Goal: Information Seeking & Learning: Understand process/instructions

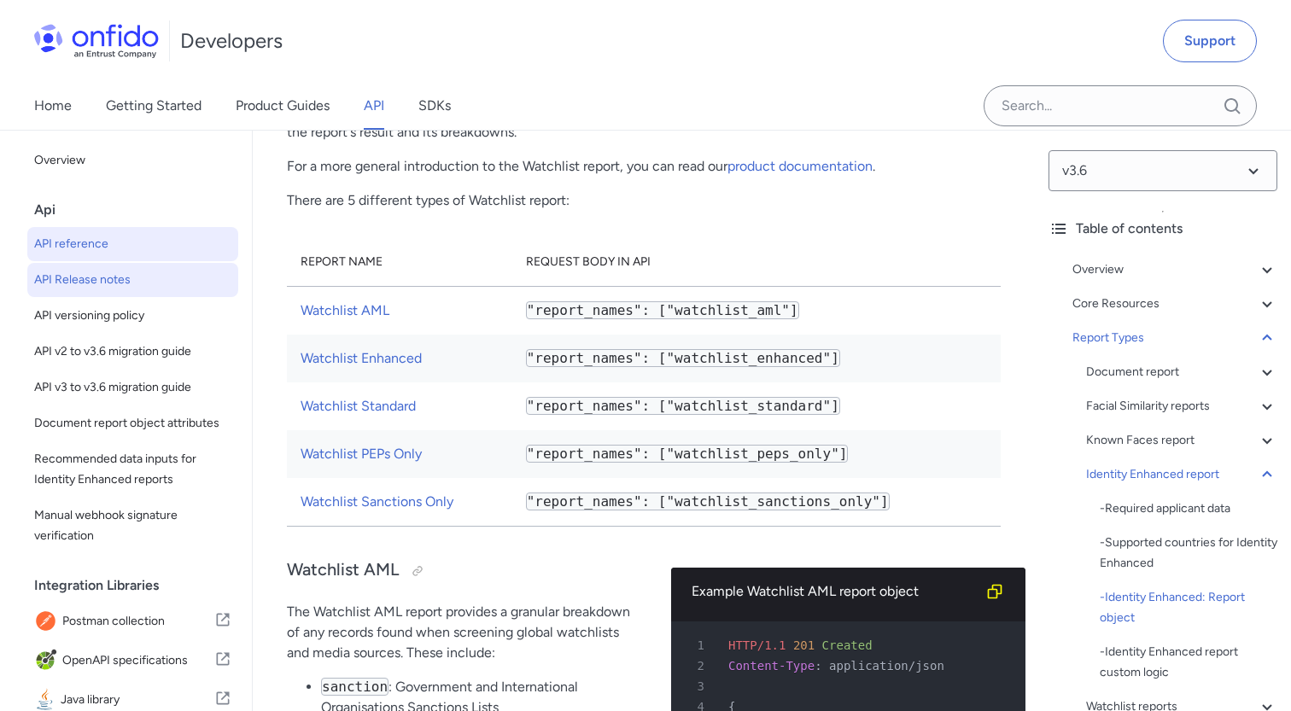
scroll to position [54, 0]
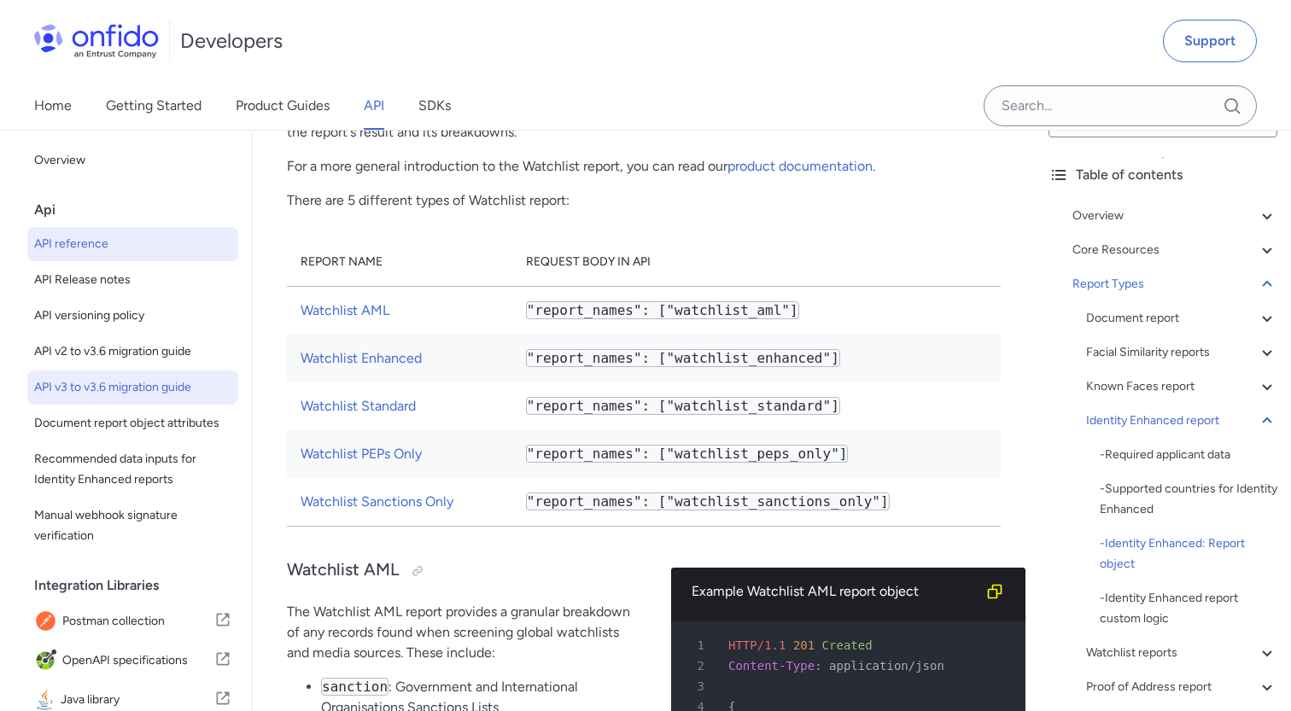
click at [68, 389] on span "API v3 to v3.6 migration guide" at bounding box center [132, 388] width 197 height 20
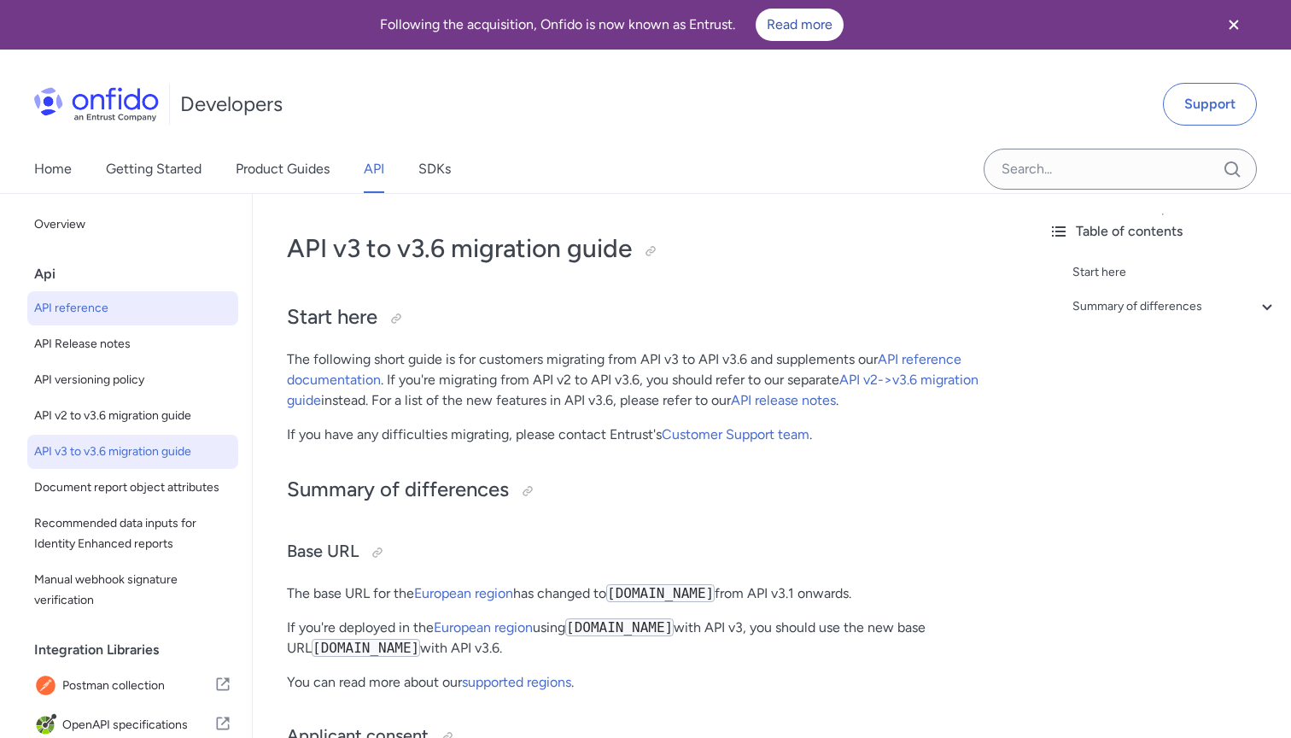
click at [73, 312] on span "API reference" at bounding box center [132, 308] width 197 height 20
select select "http"
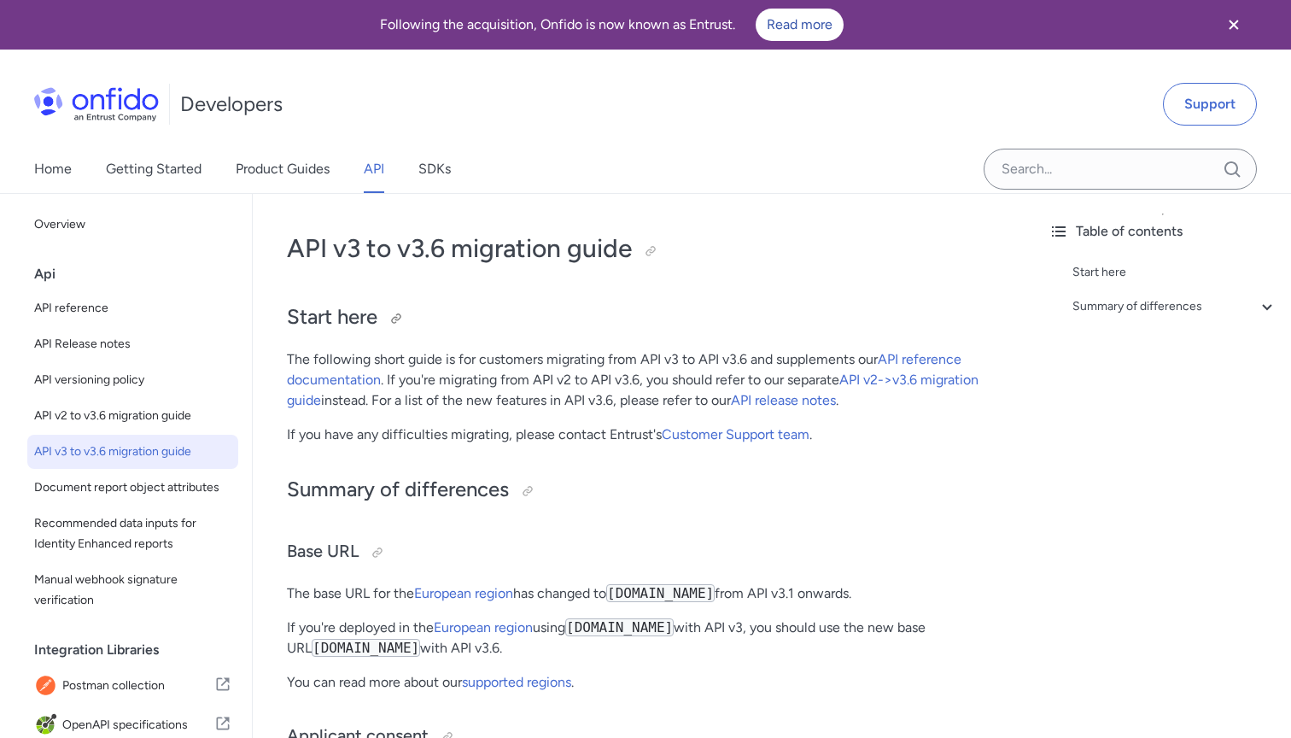
select select "http"
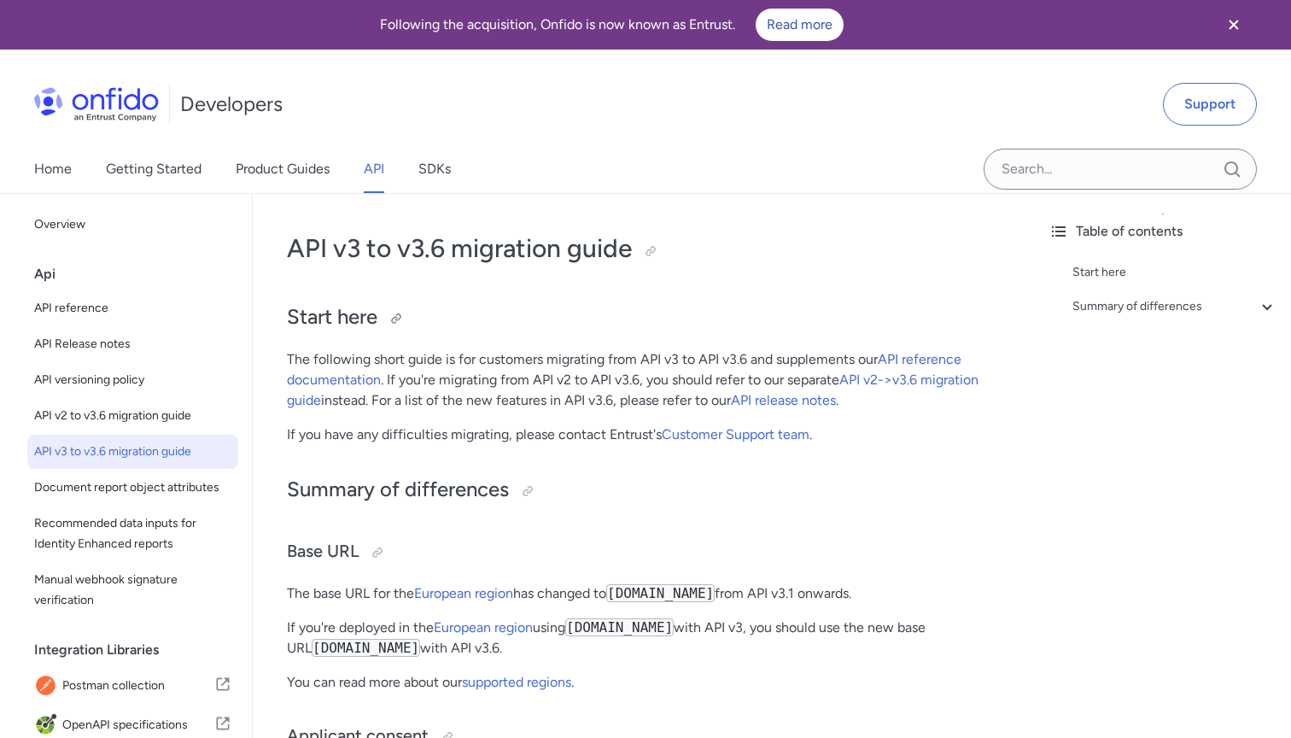
select select "http"
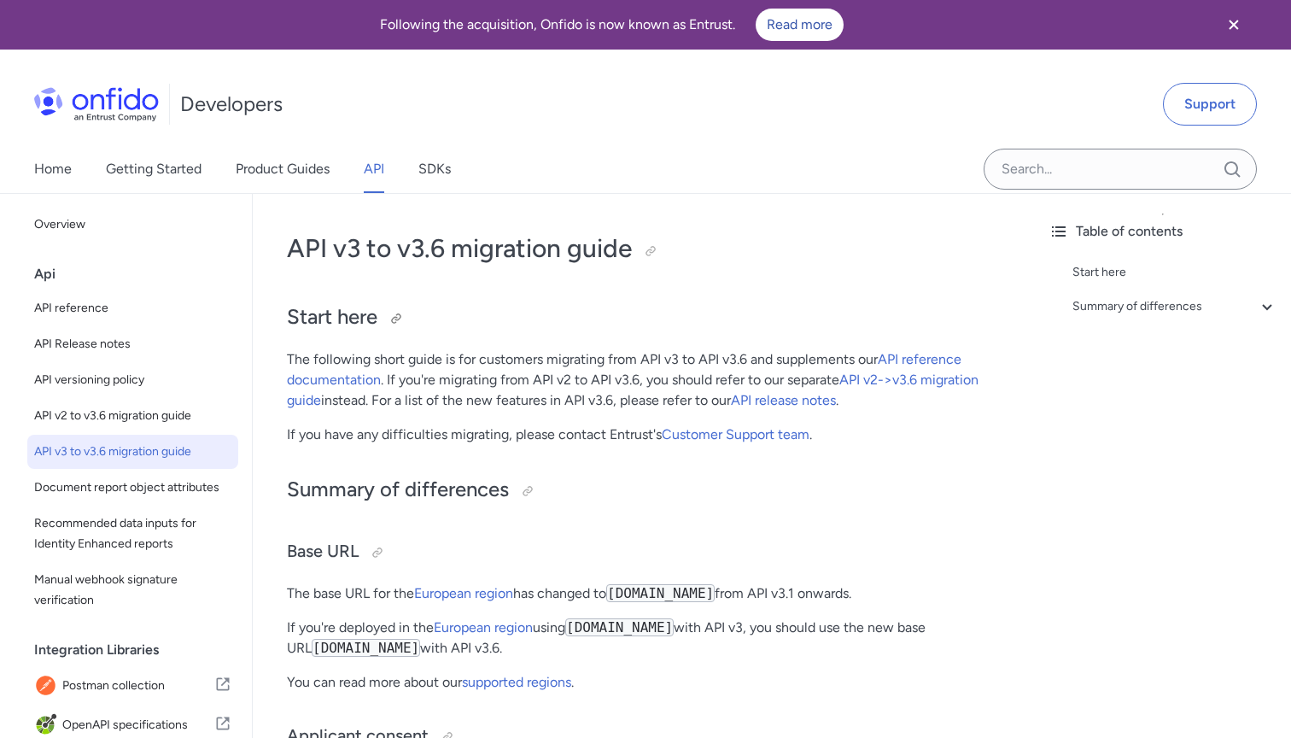
select select "http"
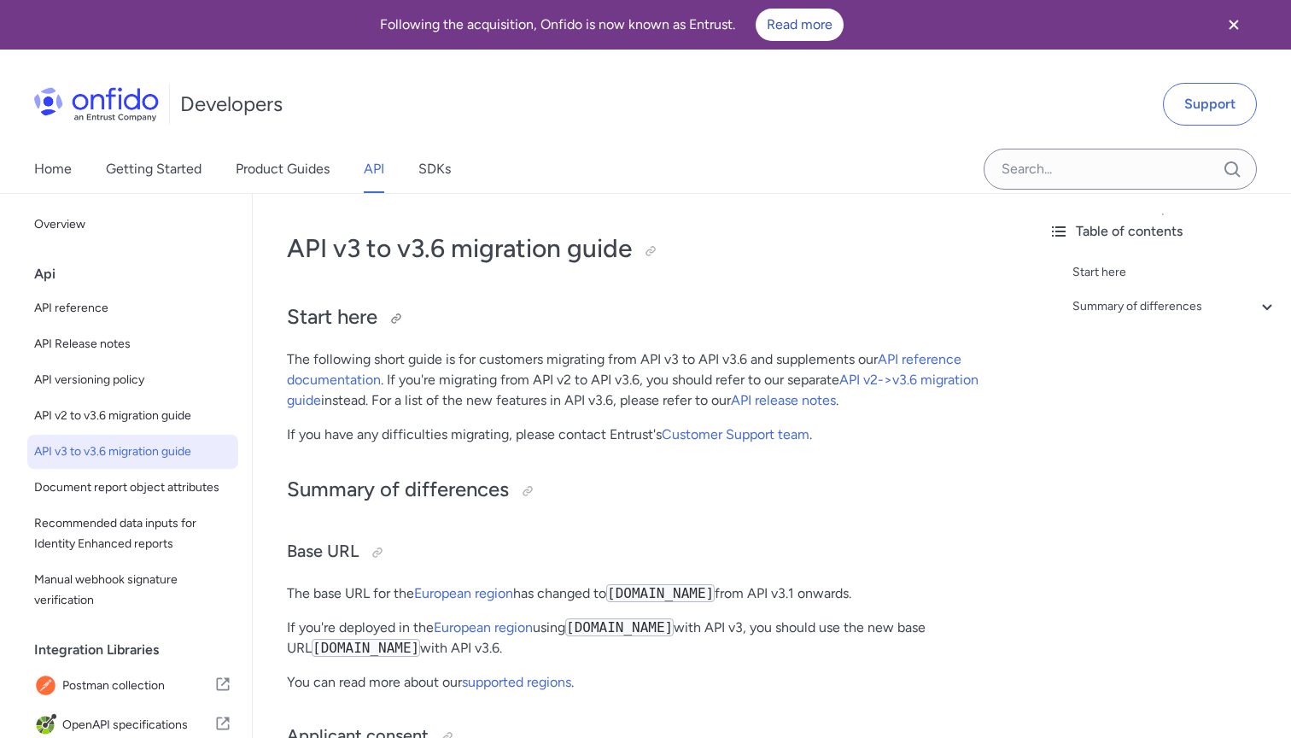
select select "http"
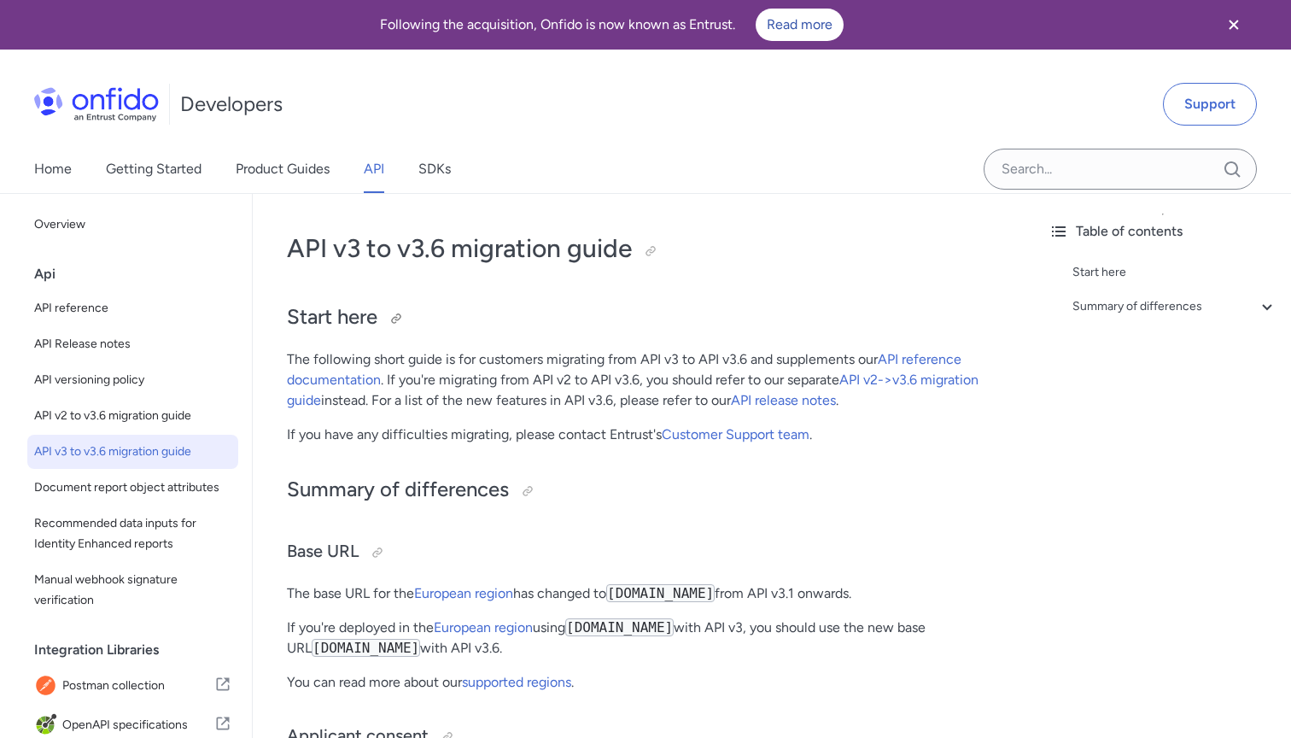
select select "http"
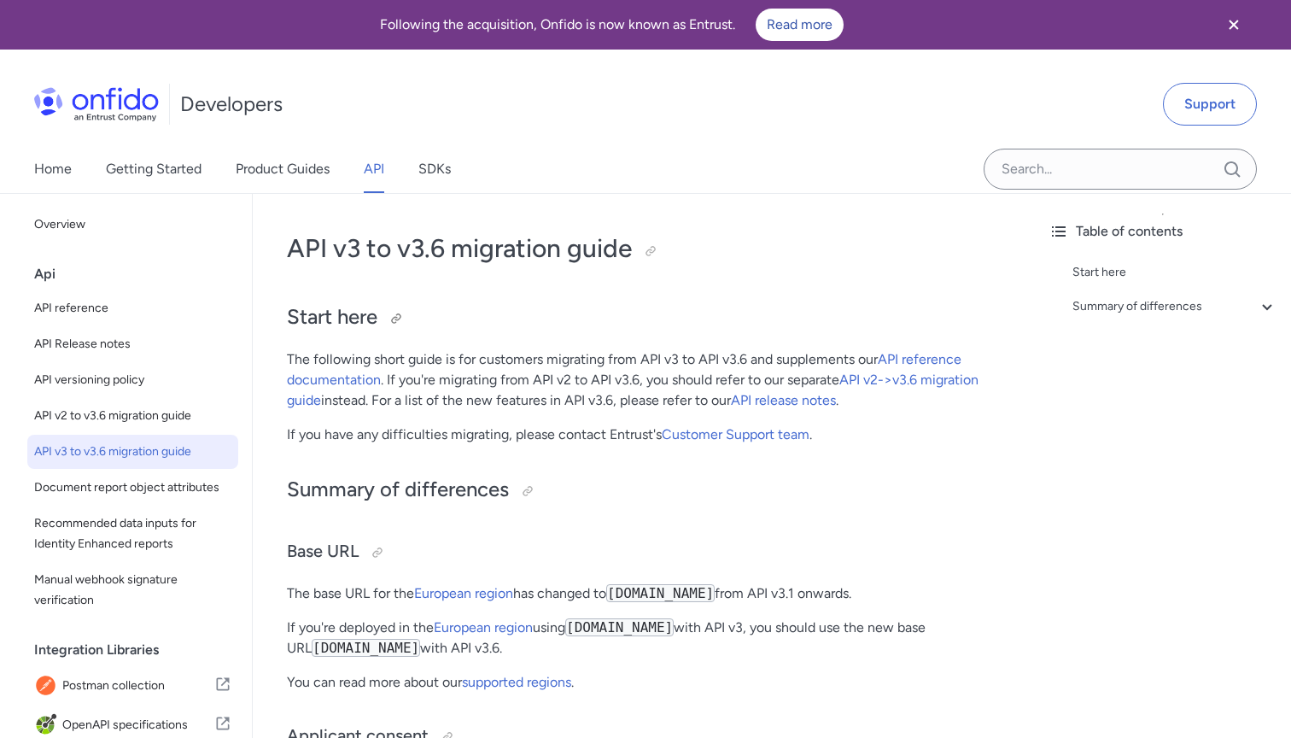
select select "http"
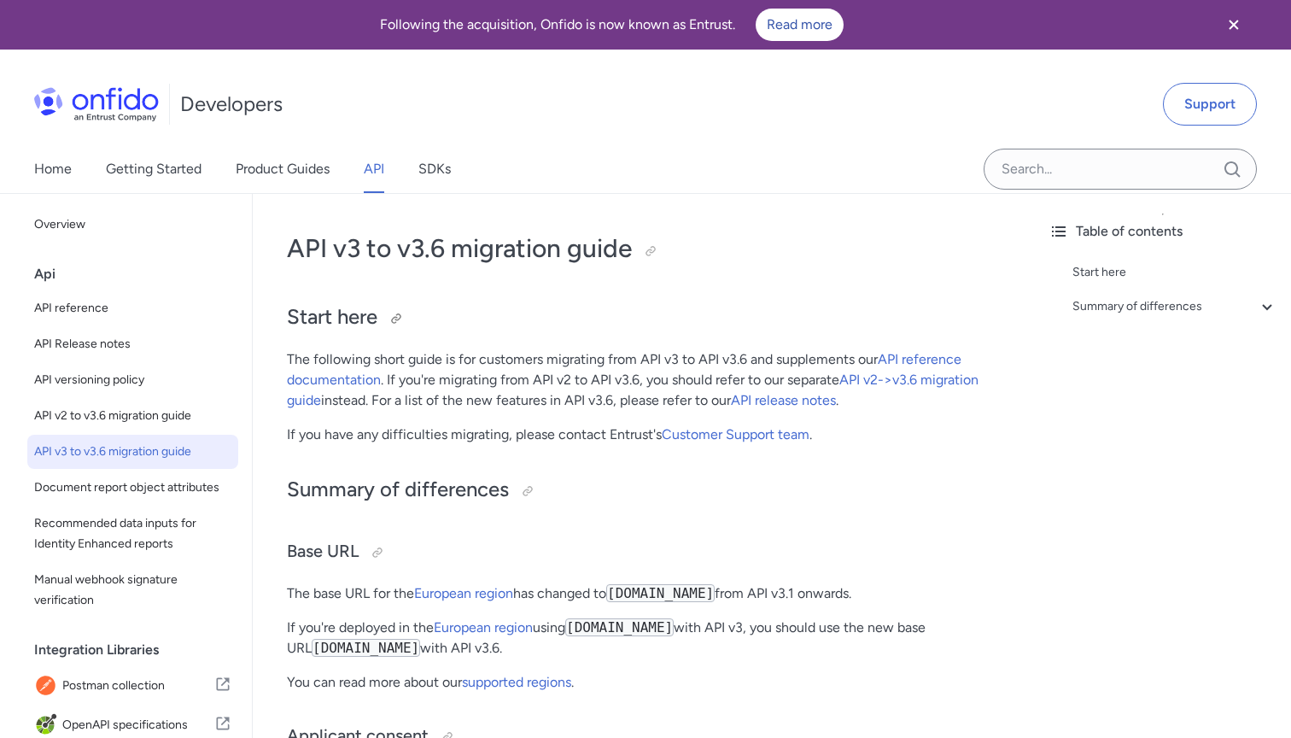
select select "http"
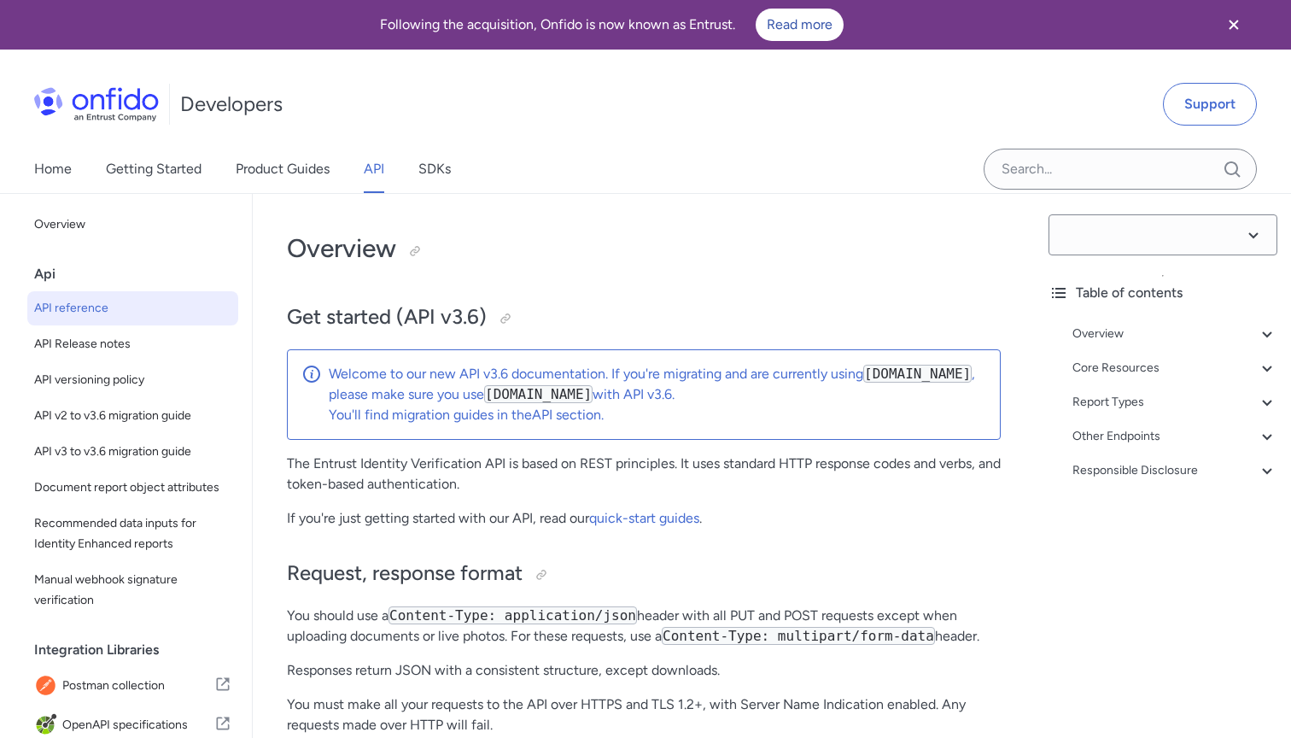
select select "3.6.0"
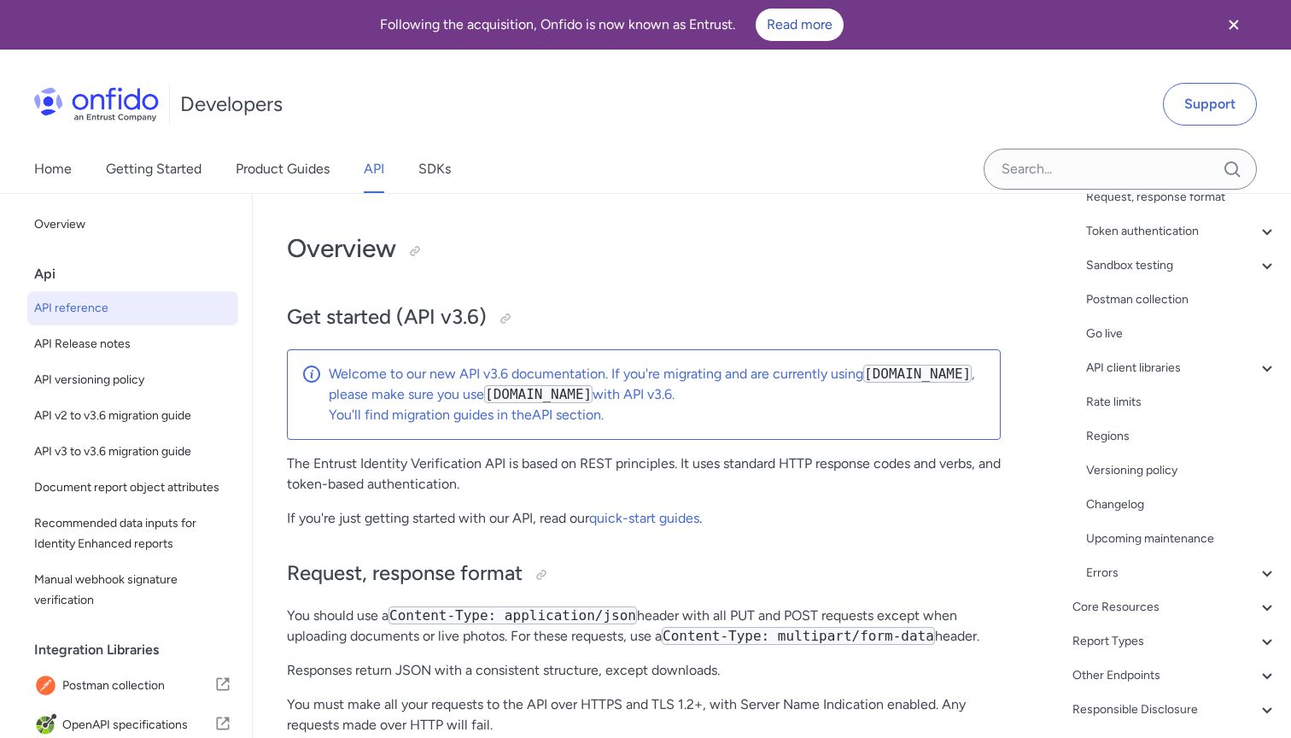
scroll to position [205, 0]
click at [1152, 638] on div "Report Types" at bounding box center [1175, 641] width 205 height 20
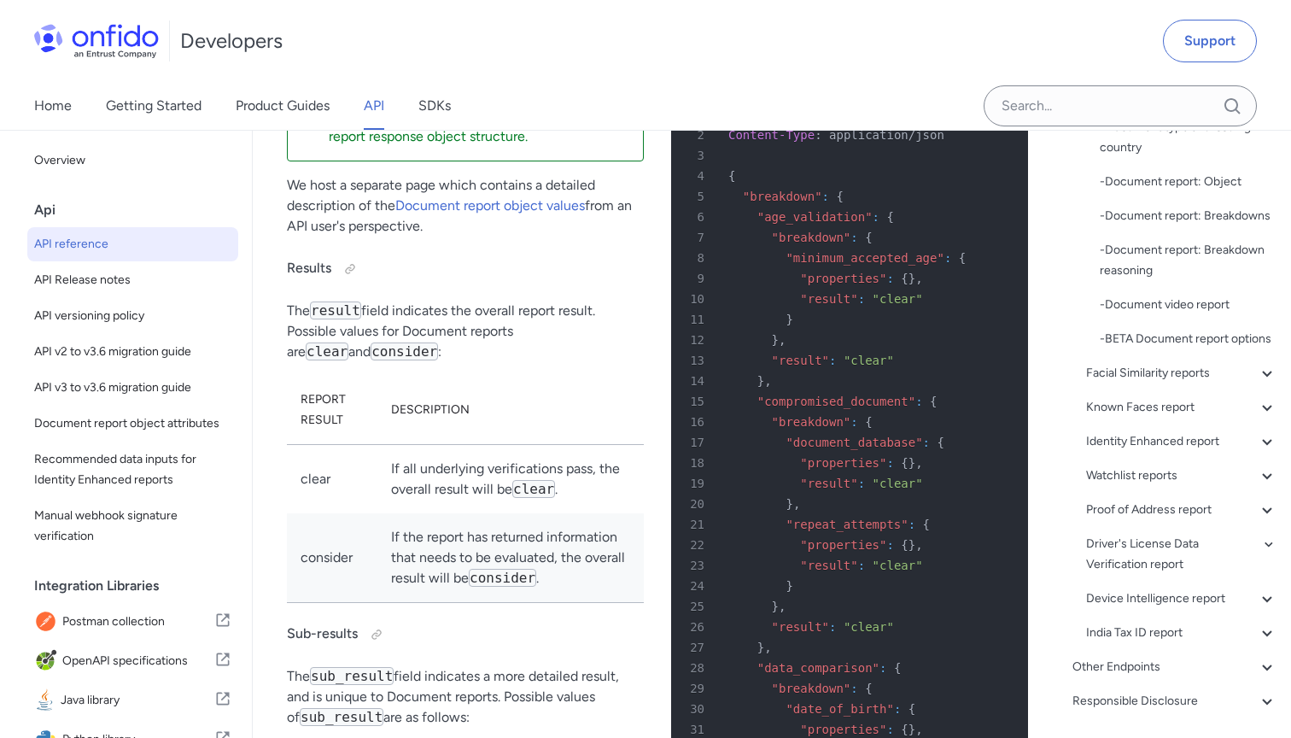
scroll to position [357, 0]
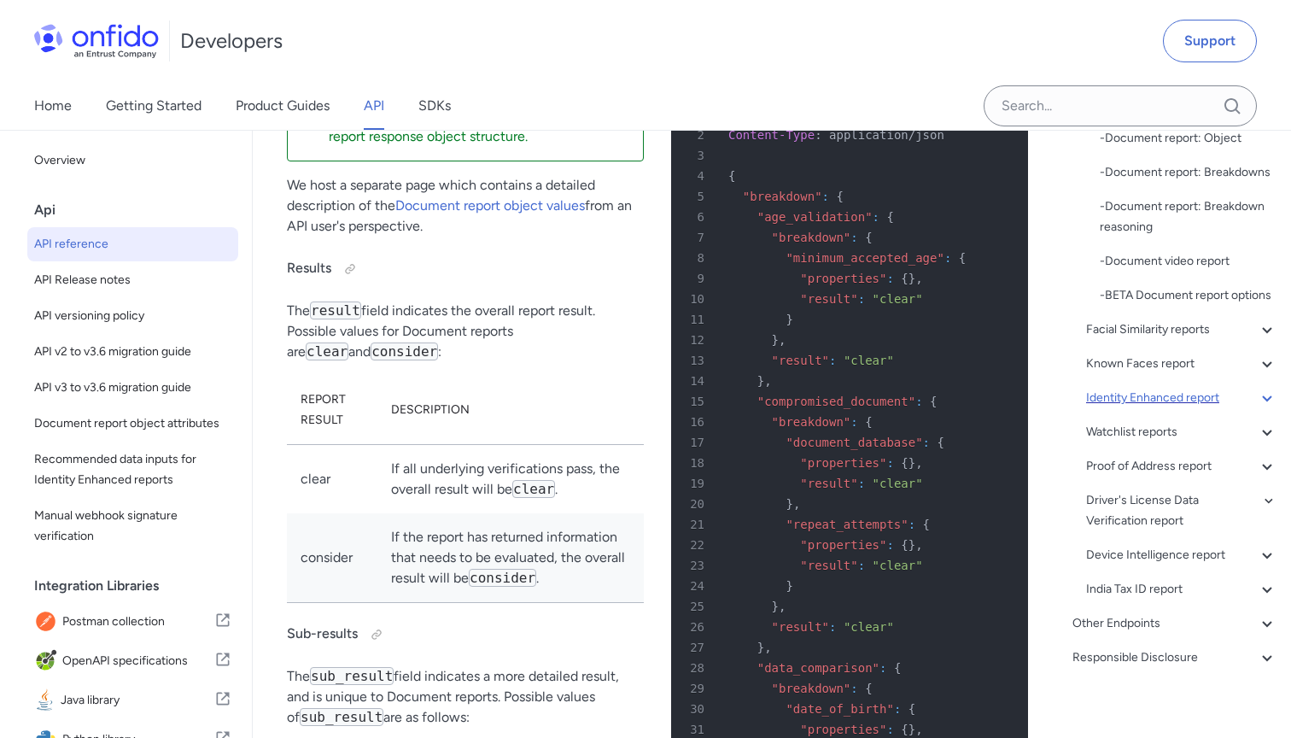
click at [1133, 398] on div "Identity Enhanced report" at bounding box center [1181, 398] width 191 height 20
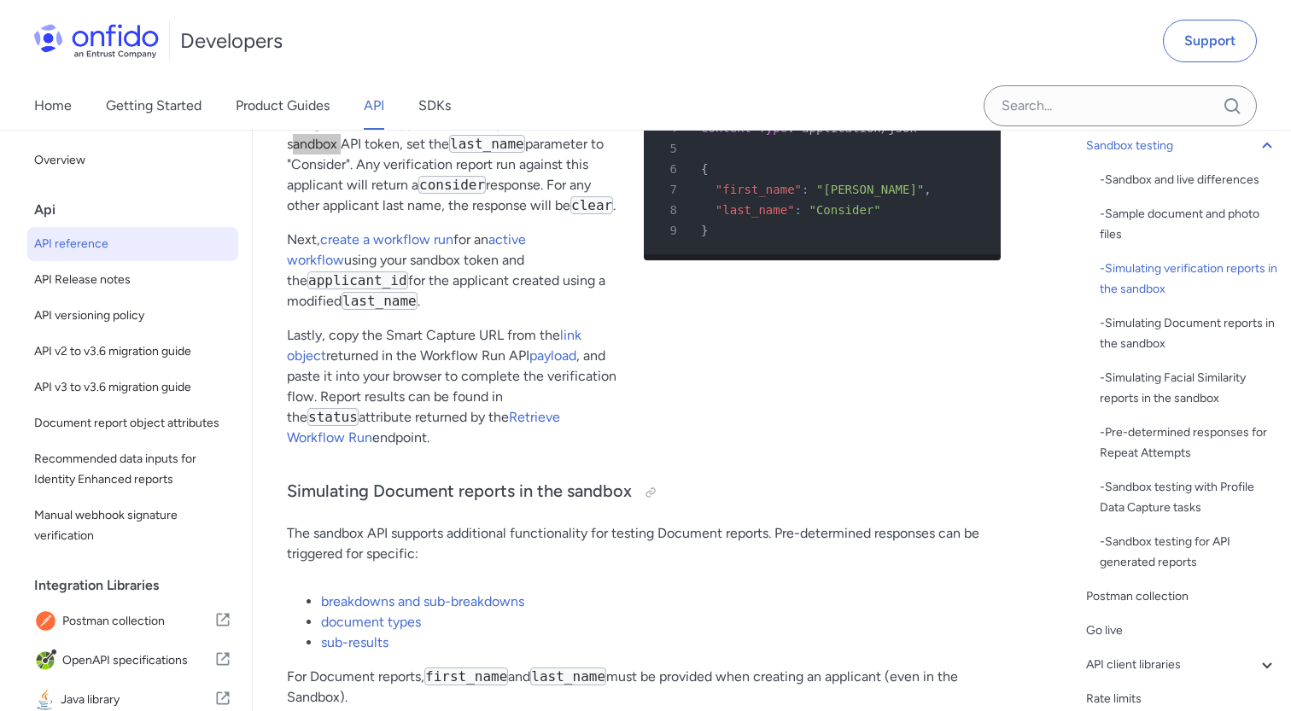
scroll to position [4214, 0]
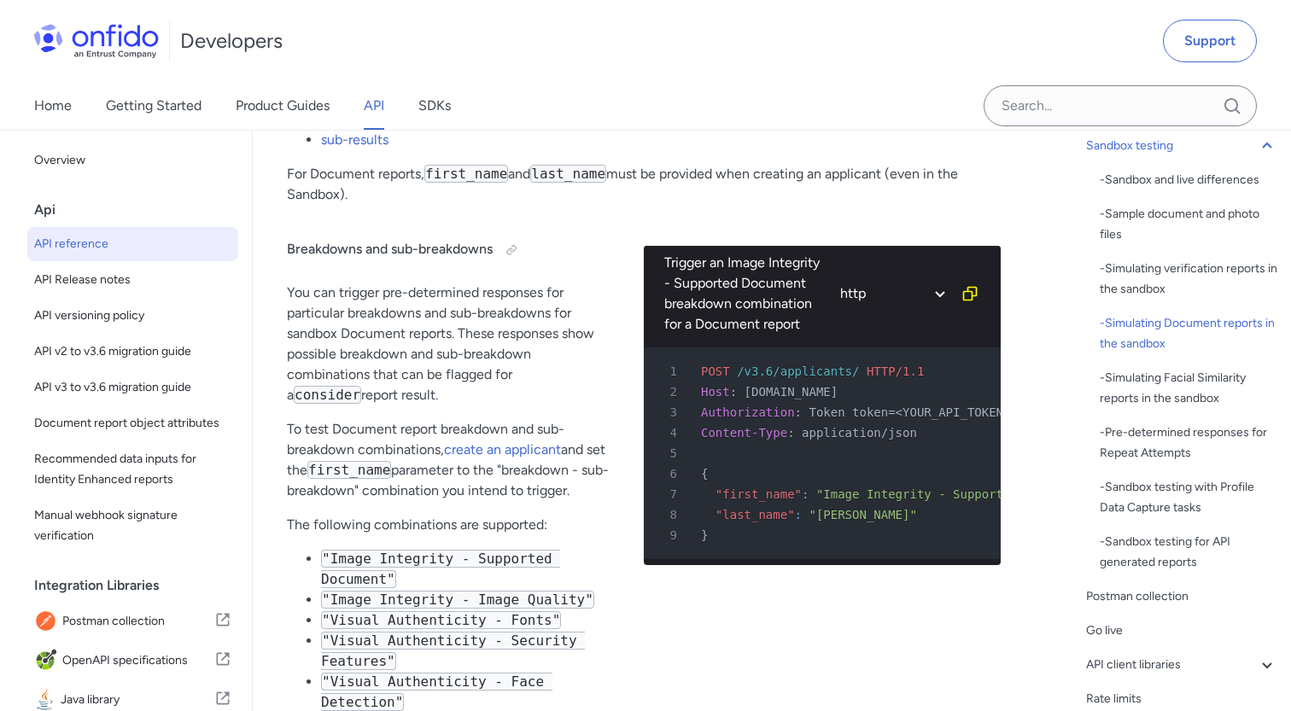
click at [497, 401] on p "You can trigger pre-determined responses for particular breakdowns and sub-brea…" at bounding box center [452, 344] width 330 height 123
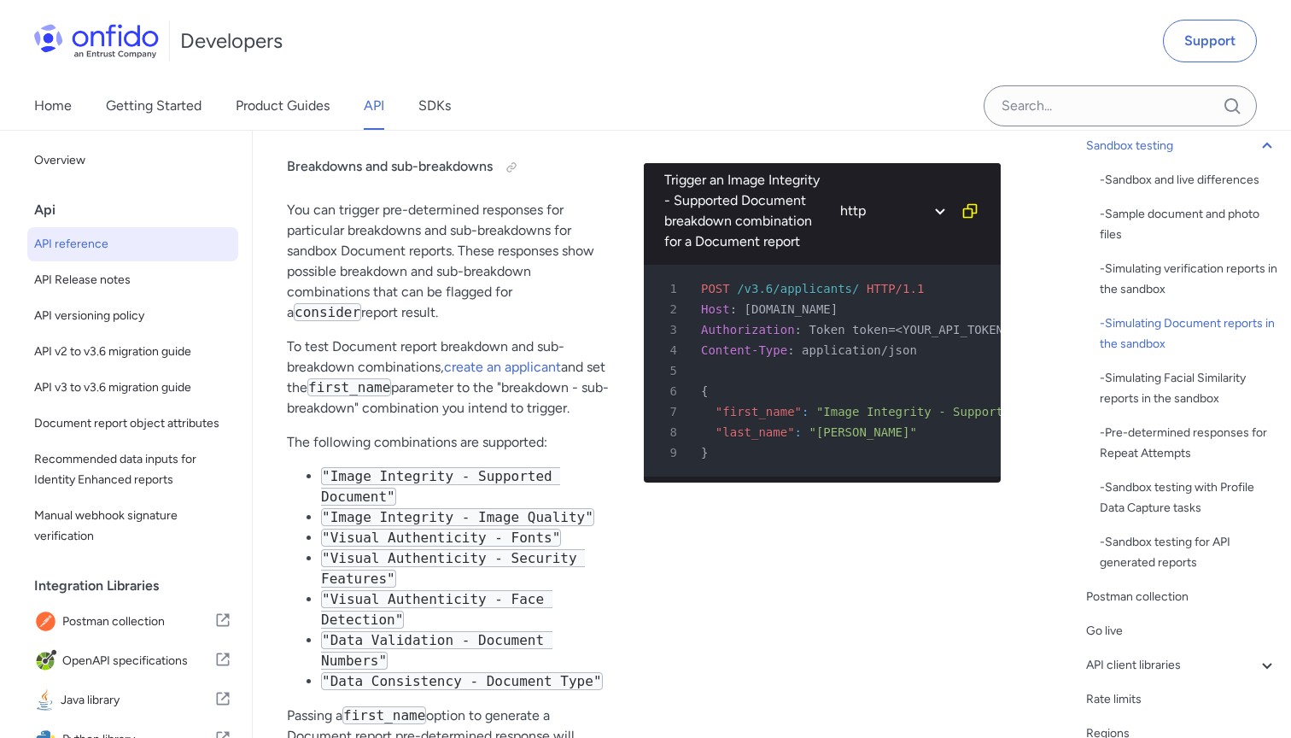
scroll to position [4848, 0]
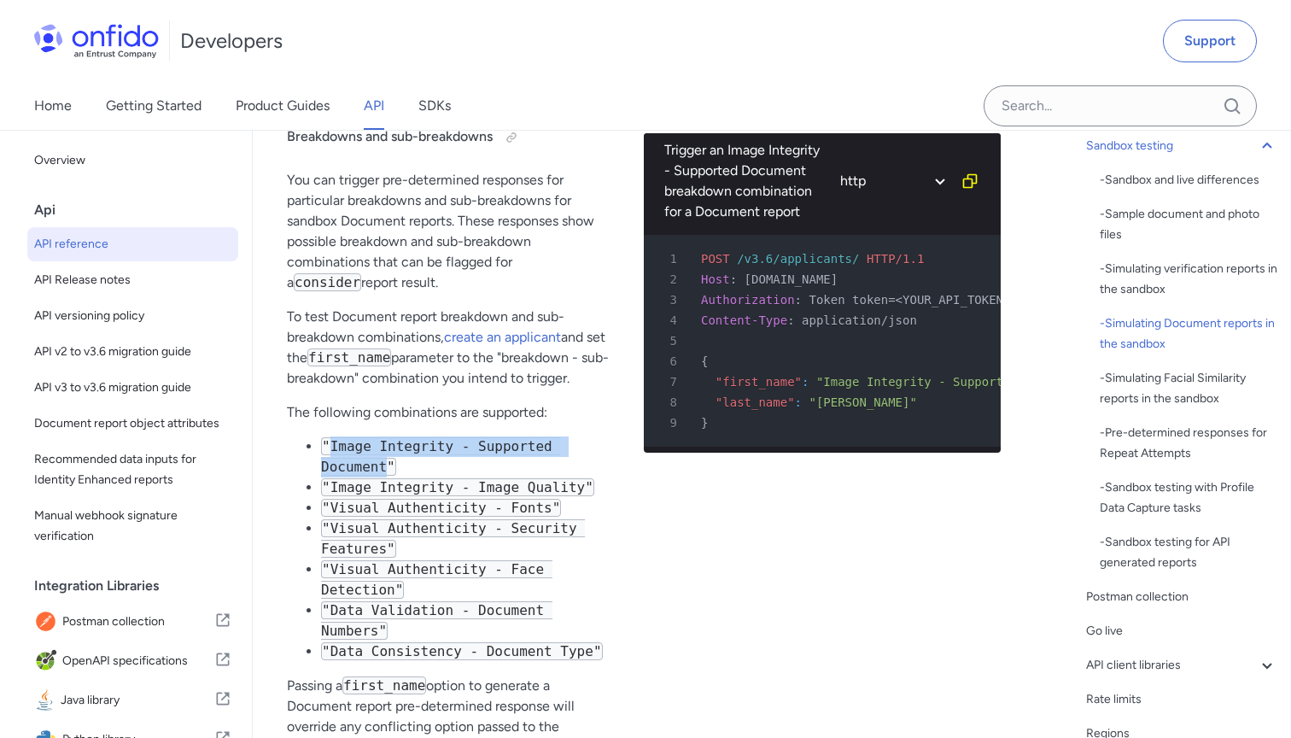
drag, startPoint x: 381, startPoint y: 486, endPoint x: 330, endPoint y: 473, distance: 52.8
click at [330, 473] on code ""Image Integrity - Supported Document"" at bounding box center [440, 456] width 239 height 38
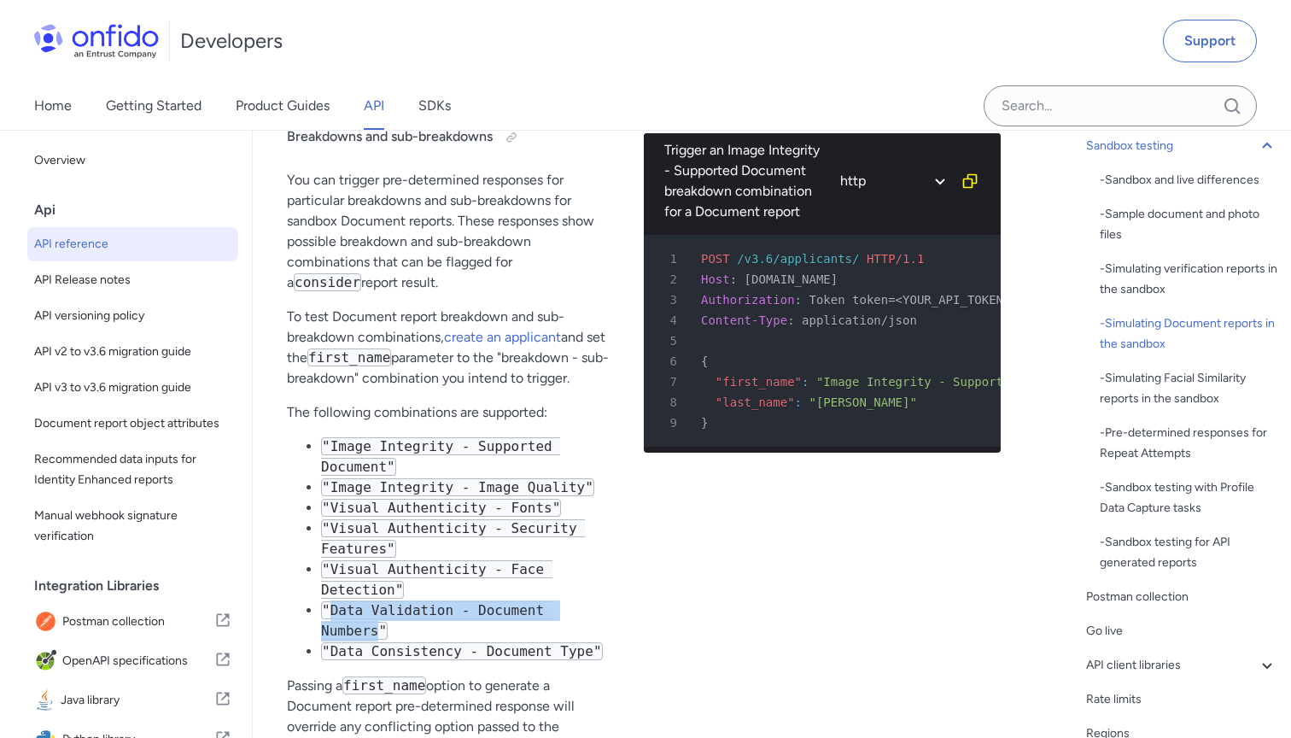
drag, startPoint x: 376, startPoint y: 650, endPoint x: 330, endPoint y: 633, distance: 49.2
click at [330, 633] on code ""Data Validation - Document Numbers"" at bounding box center [436, 620] width 231 height 38
copy code "Data Validation - Document Numbers"
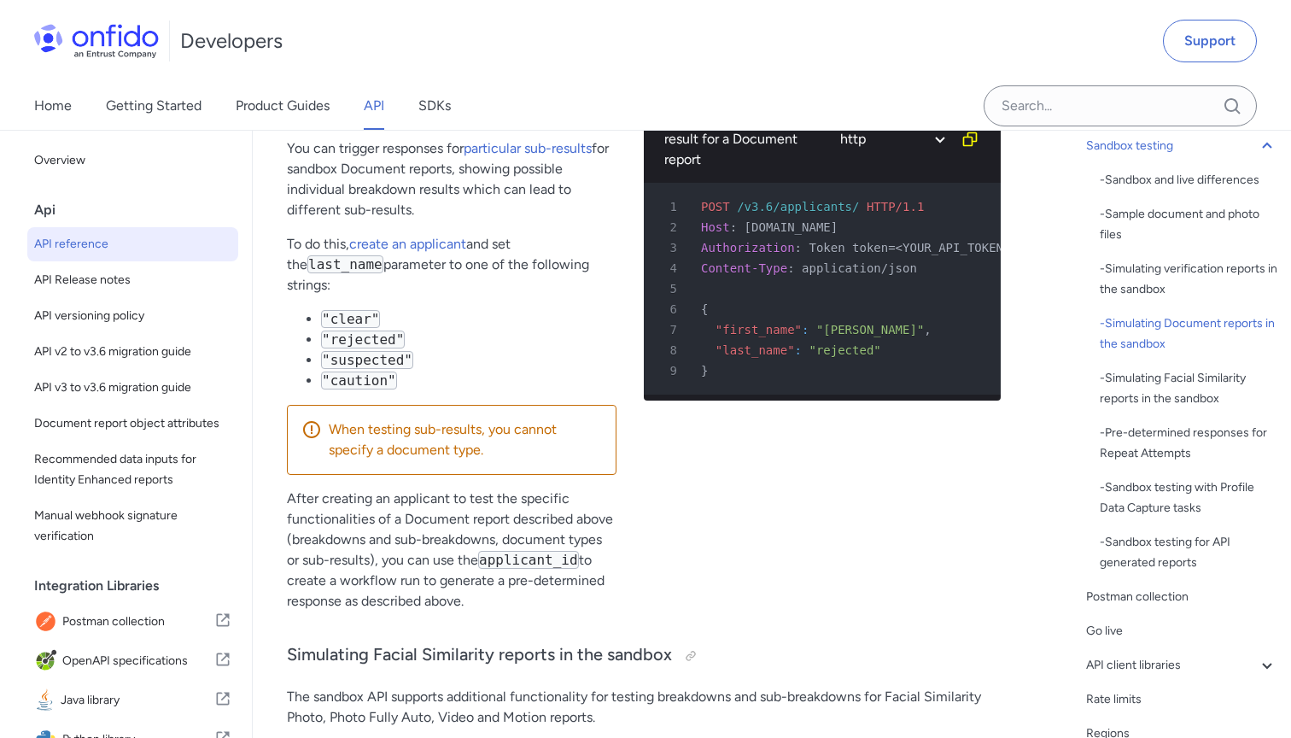
scroll to position [6713, 0]
